Goal: Transaction & Acquisition: Book appointment/travel/reservation

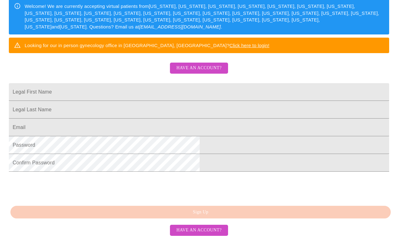
scroll to position [149, 0]
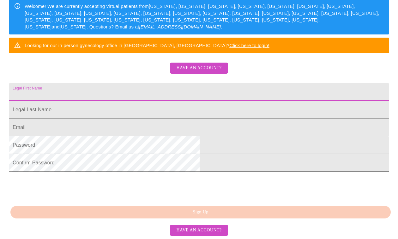
click at [165, 83] on input "Legal First Name" at bounding box center [199, 92] width 381 height 18
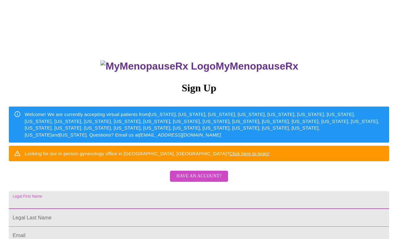
scroll to position [0, 0]
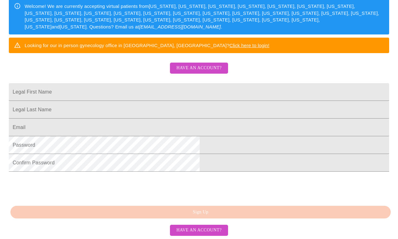
scroll to position [149, 0]
click at [194, 231] on span "Have an account?" at bounding box center [198, 230] width 45 height 8
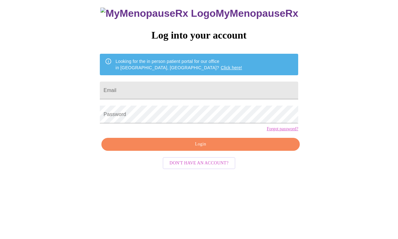
scroll to position [6, 0]
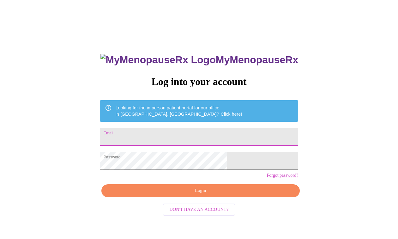
click at [169, 130] on input "Email" at bounding box center [199, 137] width 198 height 18
type input "[EMAIL_ADDRESS][DOMAIN_NAME]"
click at [172, 195] on span "Login" at bounding box center [201, 191] width 184 height 8
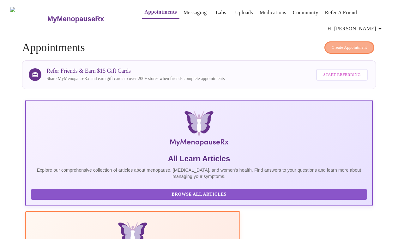
click at [356, 44] on span "Create Appointment" at bounding box center [349, 47] width 35 height 7
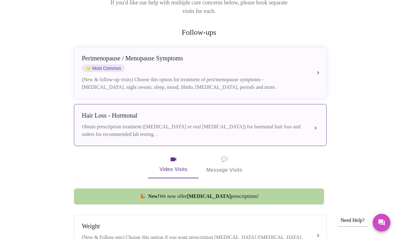
scroll to position [105, 0]
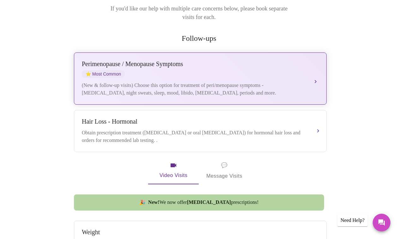
click at [117, 82] on div "(New & follow-up visits) Choose this option for treatment of peri/menopause sym…" at bounding box center [194, 89] width 224 height 15
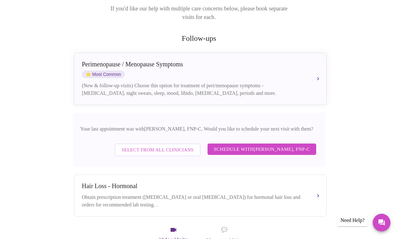
click at [267, 145] on span "Schedule with [PERSON_NAME], FNP-C" at bounding box center [262, 149] width 96 height 8
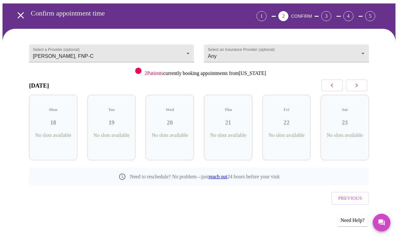
scroll to position [18, 0]
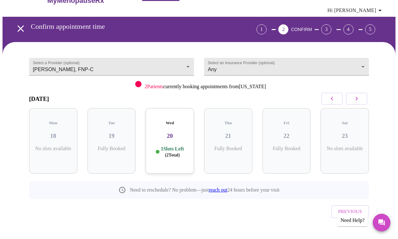
click at [165, 153] on span "( 2 Total)" at bounding box center [172, 155] width 15 height 5
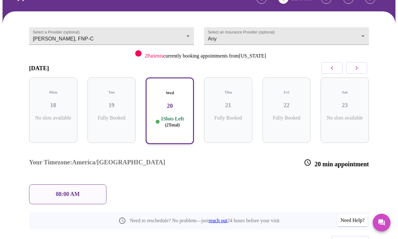
scroll to position [48, 0]
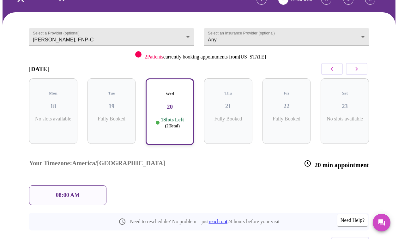
click at [359, 70] on icon "button" at bounding box center [357, 69] width 8 height 8
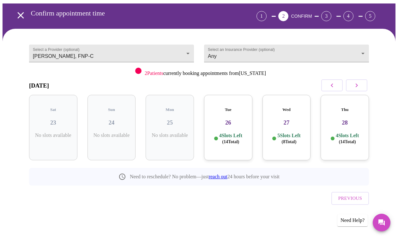
scroll to position [18, 0]
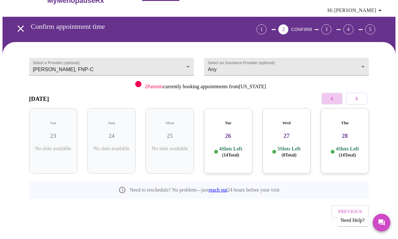
click at [329, 101] on button "button" at bounding box center [331, 99] width 21 height 12
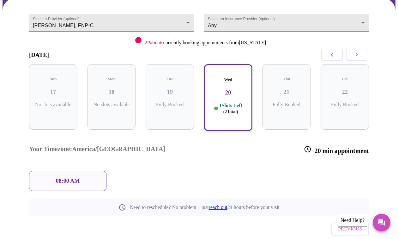
scroll to position [59, 0]
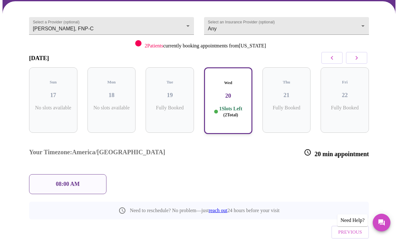
click at [74, 181] on p "08:00 AM" at bounding box center [68, 184] width 24 height 7
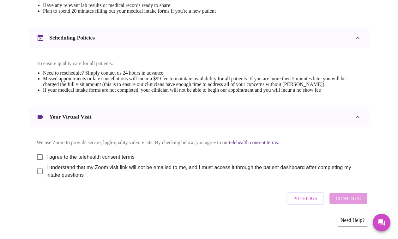
scroll to position [237, 0]
click at [39, 154] on input "I agree to the telehealth consent terms" at bounding box center [39, 156] width 13 height 13
checkbox input "true"
click at [39, 170] on input "I understand that my Zoom visit link will not be emailed to me, and I must acce…" at bounding box center [39, 171] width 13 height 13
checkbox input "true"
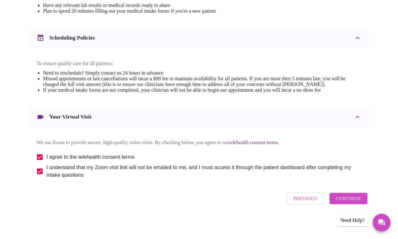
click at [344, 199] on span "Continue" at bounding box center [348, 198] width 25 height 8
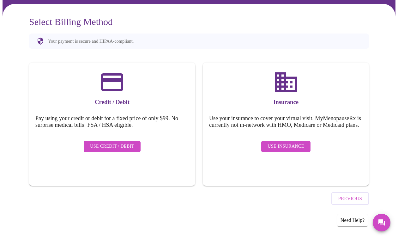
scroll to position [39, 0]
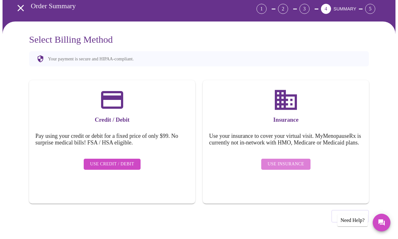
click at [292, 168] on span "Use Insurance" at bounding box center [286, 164] width 36 height 8
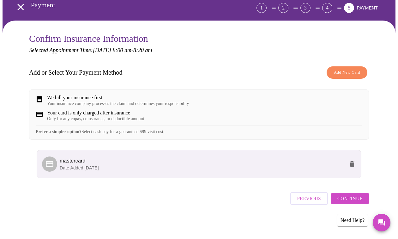
scroll to position [45, 0]
click at [353, 199] on span "Continue" at bounding box center [350, 198] width 25 height 8
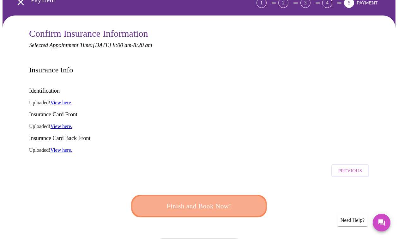
click at [237, 195] on button "Finish and Book Now!" at bounding box center [199, 206] width 136 height 22
